Goal: Task Accomplishment & Management: Manage account settings

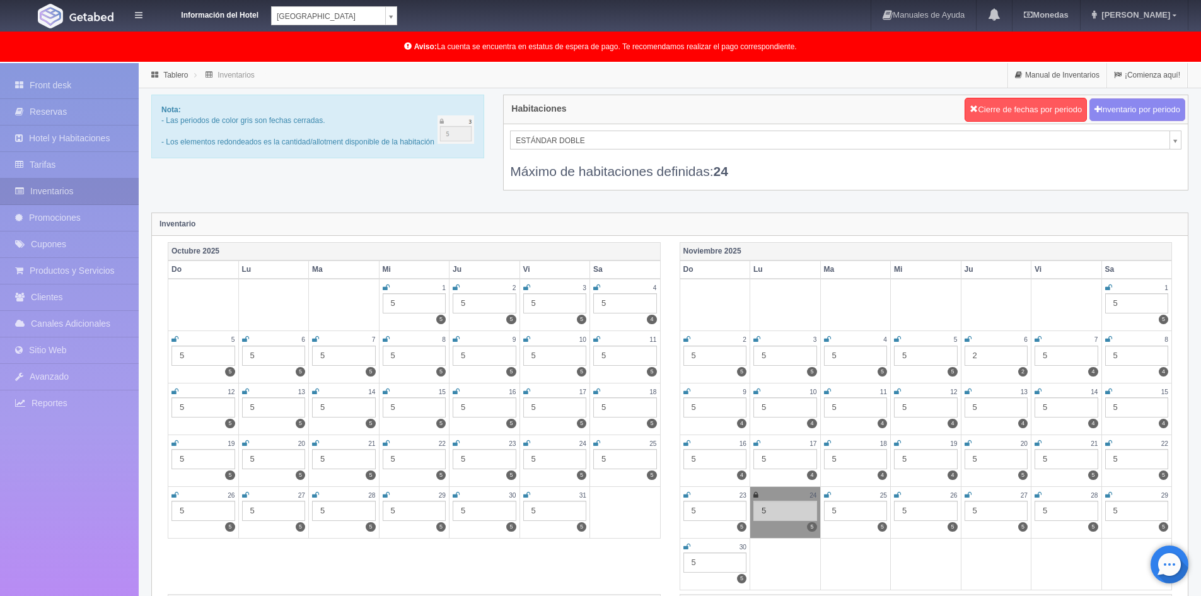
drag, startPoint x: 387, startPoint y: 496, endPoint x: 389, endPoint y: 476, distance: 19.6
click at [387, 495] on icon at bounding box center [386, 495] width 7 height 8
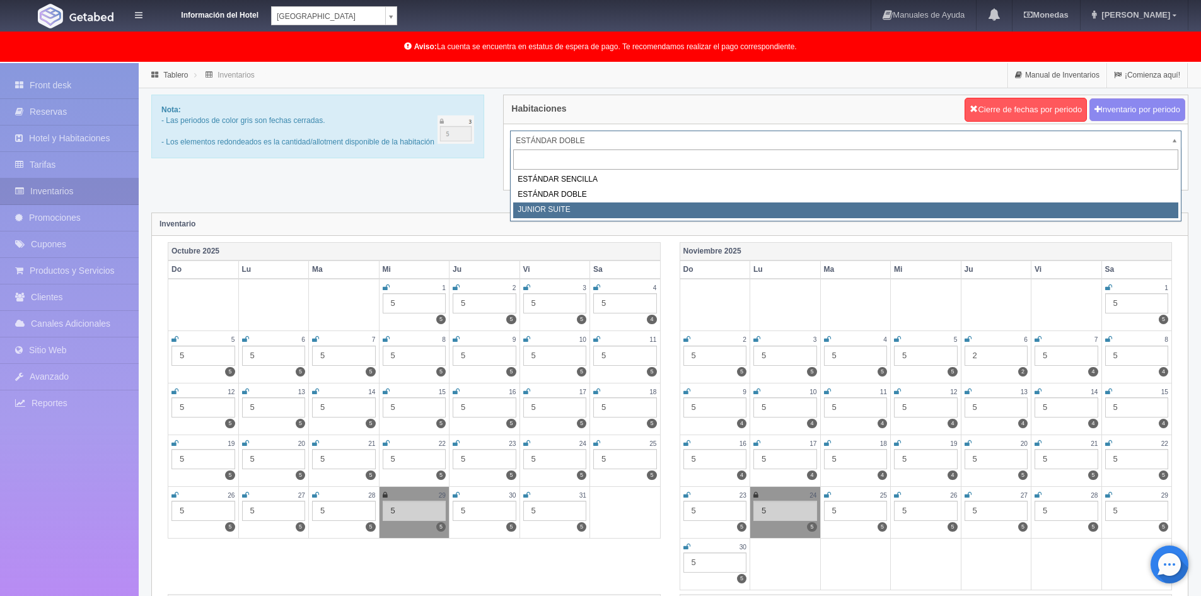
select select "752"
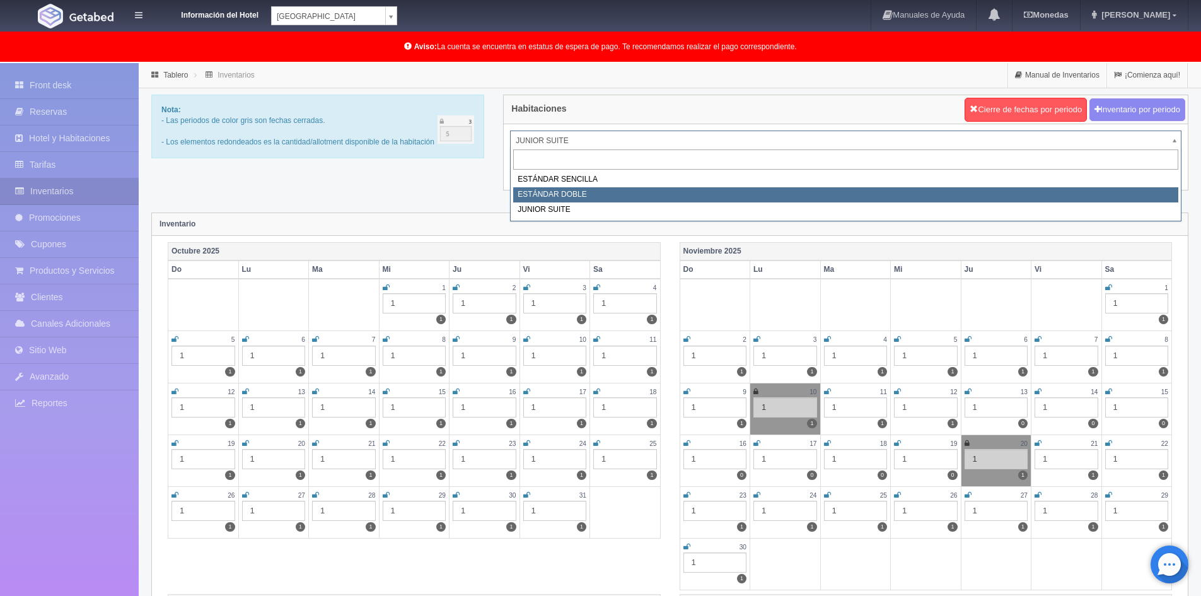
select select "745"
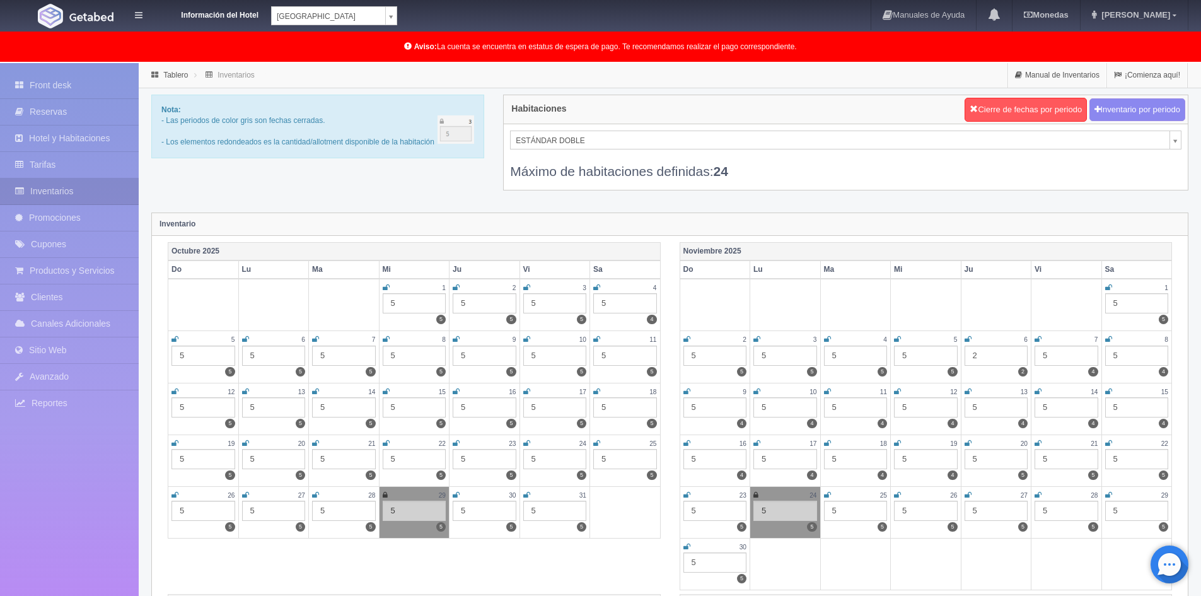
click at [380, 492] on td "29 5 5" at bounding box center [414, 512] width 71 height 52
click at [387, 496] on icon at bounding box center [385, 495] width 5 height 8
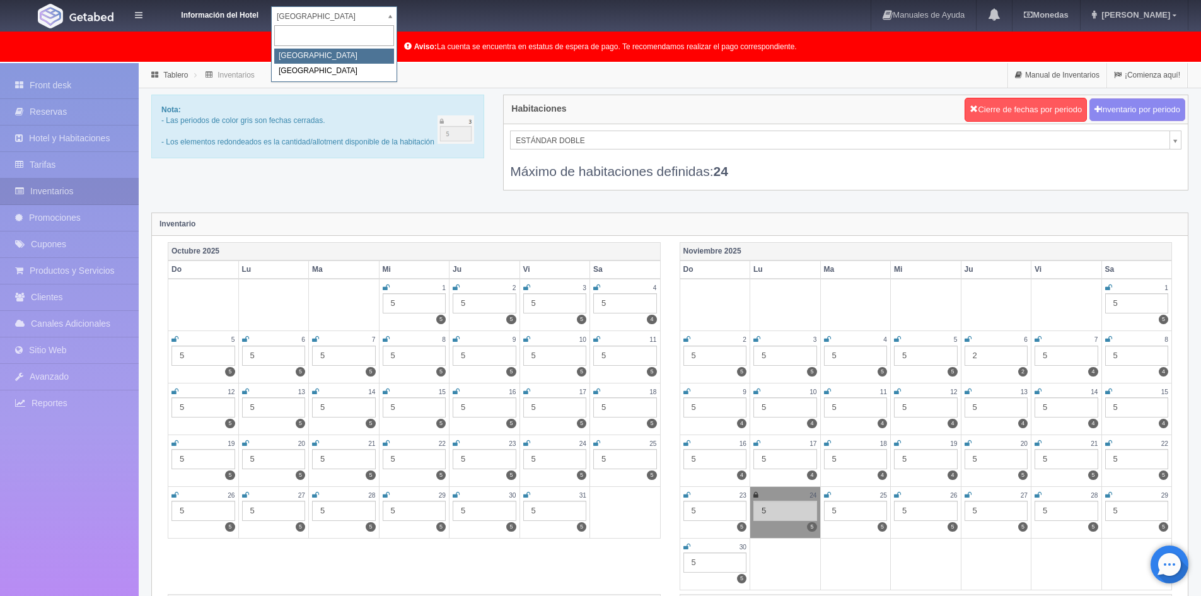
select select "342"
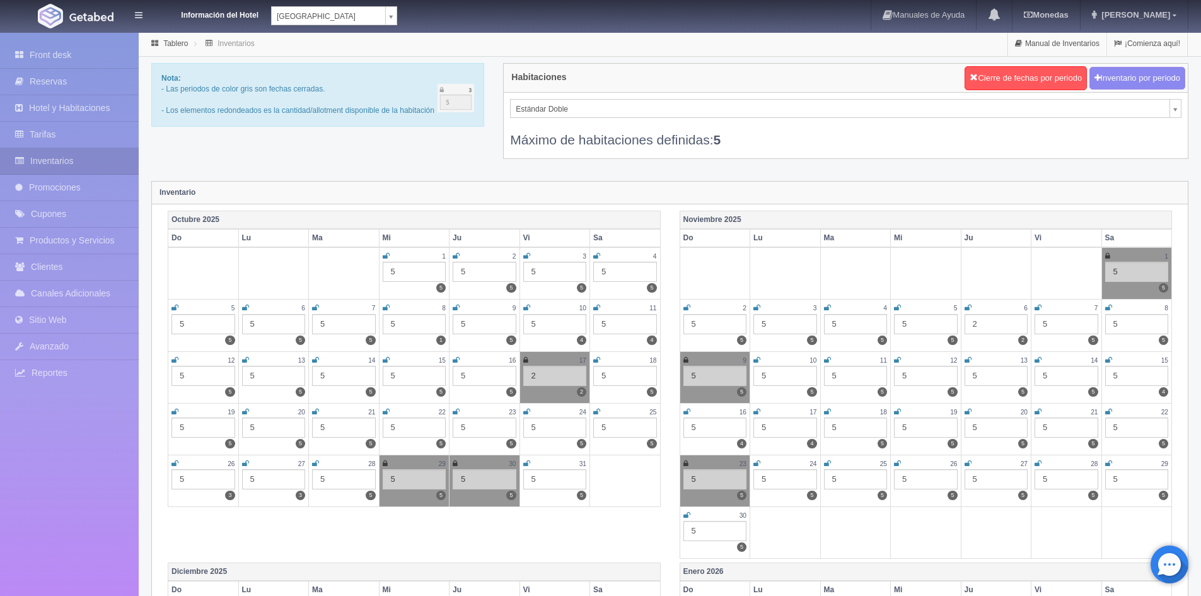
click at [386, 462] on icon at bounding box center [385, 464] width 5 height 8
click at [458, 463] on div "30" at bounding box center [485, 463] width 64 height 11
click at [455, 458] on link at bounding box center [455, 463] width 5 height 11
click at [383, 464] on icon at bounding box center [386, 464] width 7 height 8
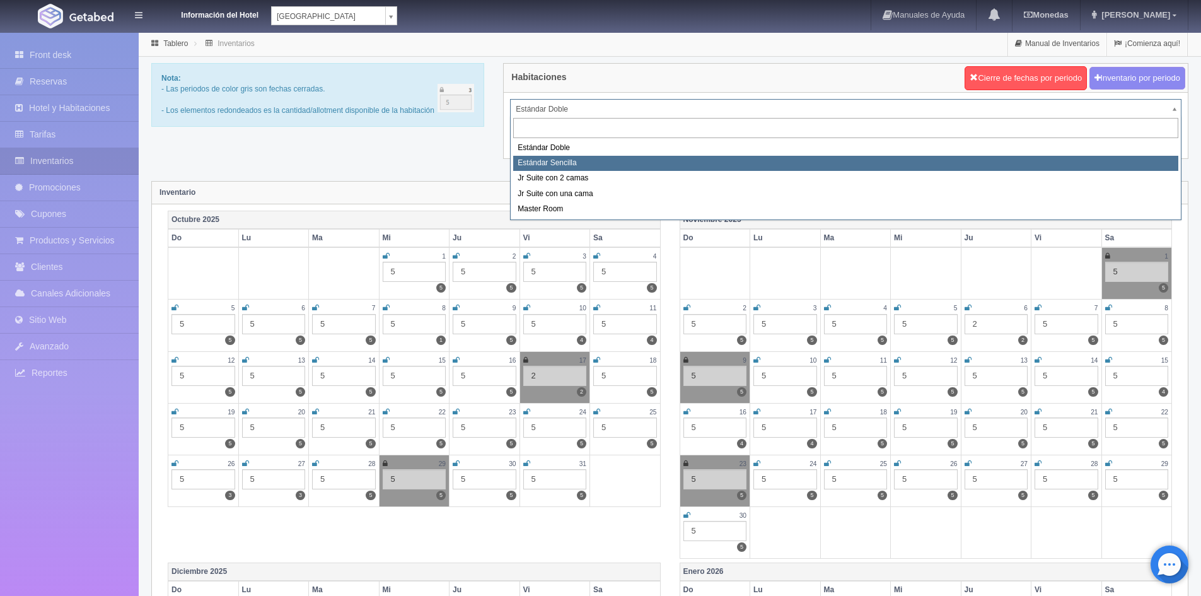
select select "488"
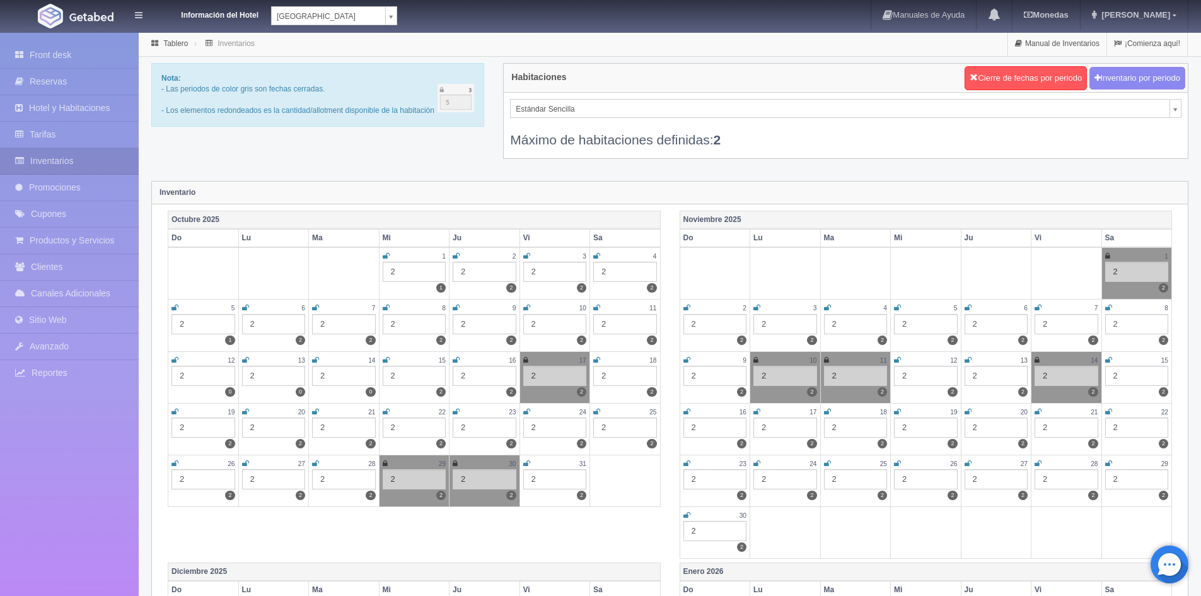
click at [385, 465] on icon at bounding box center [385, 464] width 5 height 8
click at [456, 465] on icon at bounding box center [455, 464] width 5 height 8
click at [383, 464] on icon at bounding box center [386, 464] width 7 height 8
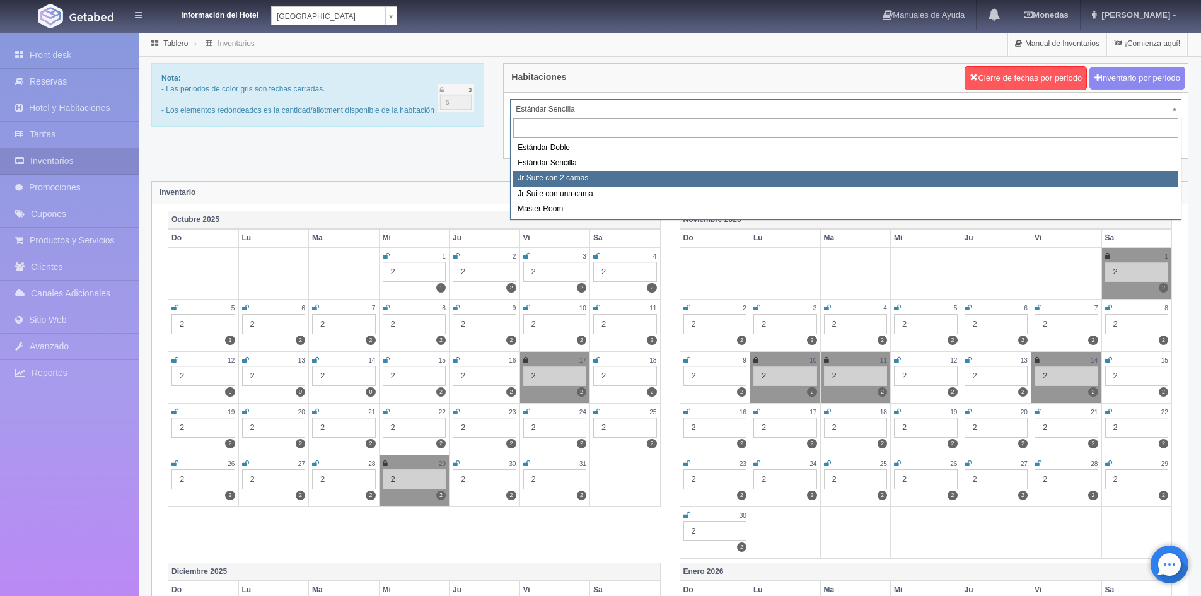
select select "489"
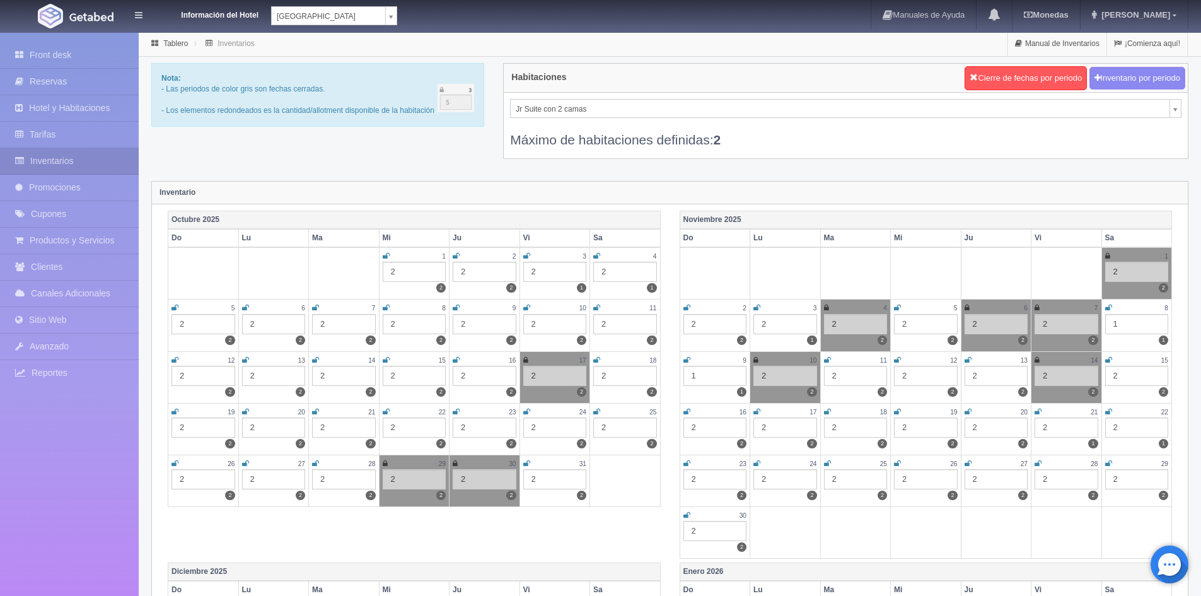
click at [453, 463] on icon at bounding box center [455, 464] width 5 height 8
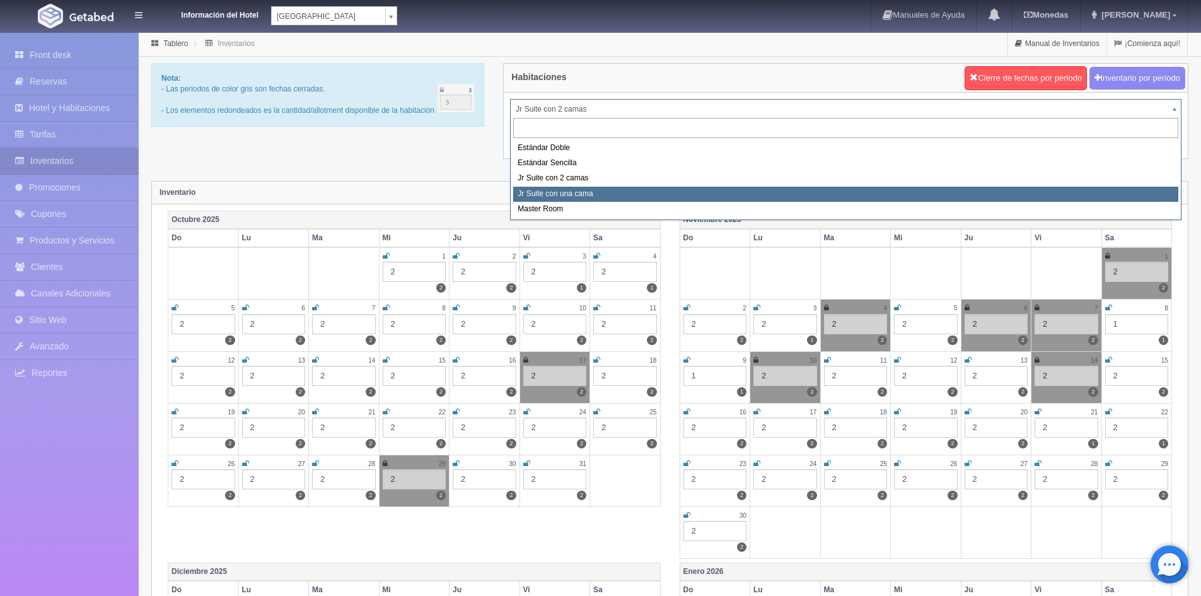
select select "490"
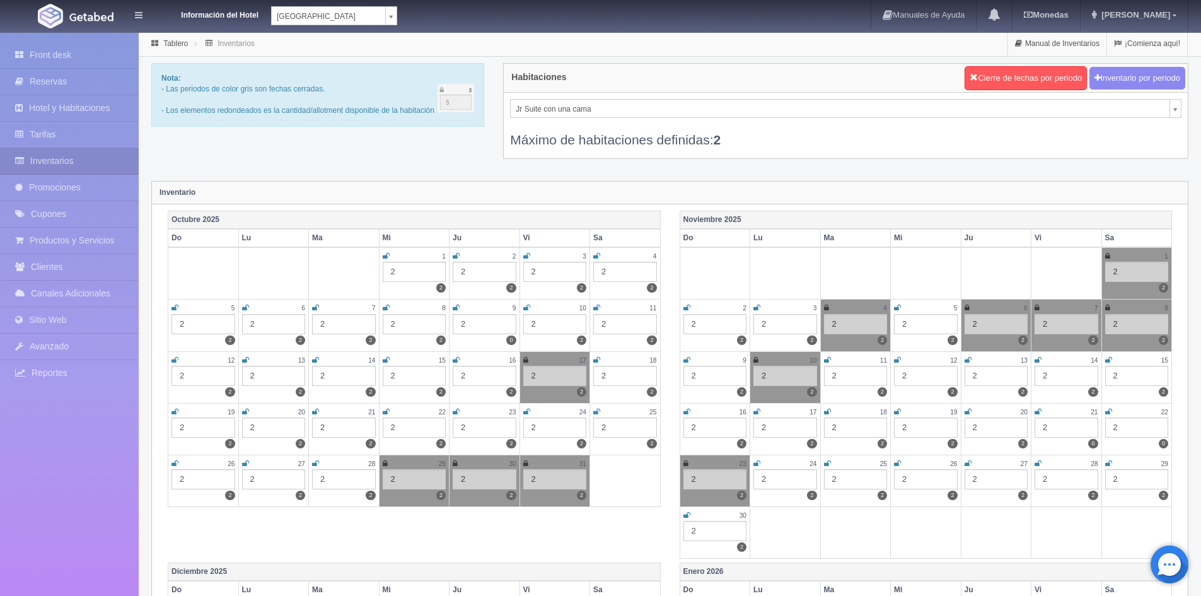
click at [453, 464] on icon at bounding box center [455, 464] width 5 height 8
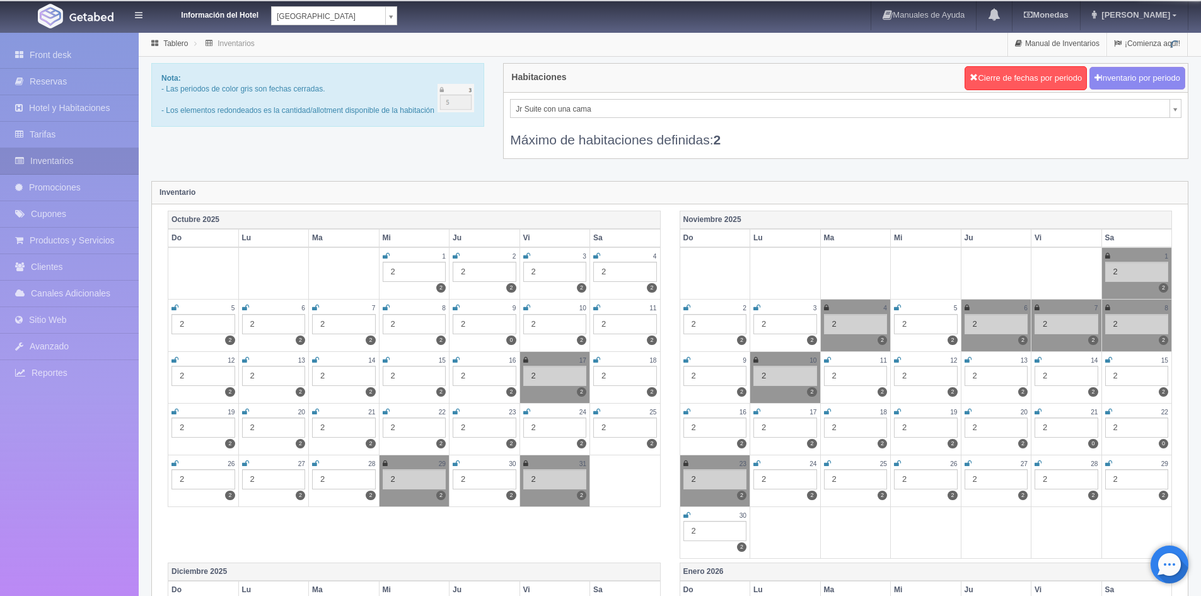
click at [527, 465] on icon at bounding box center [525, 464] width 5 height 8
